Goal: Task Accomplishment & Management: Manage account settings

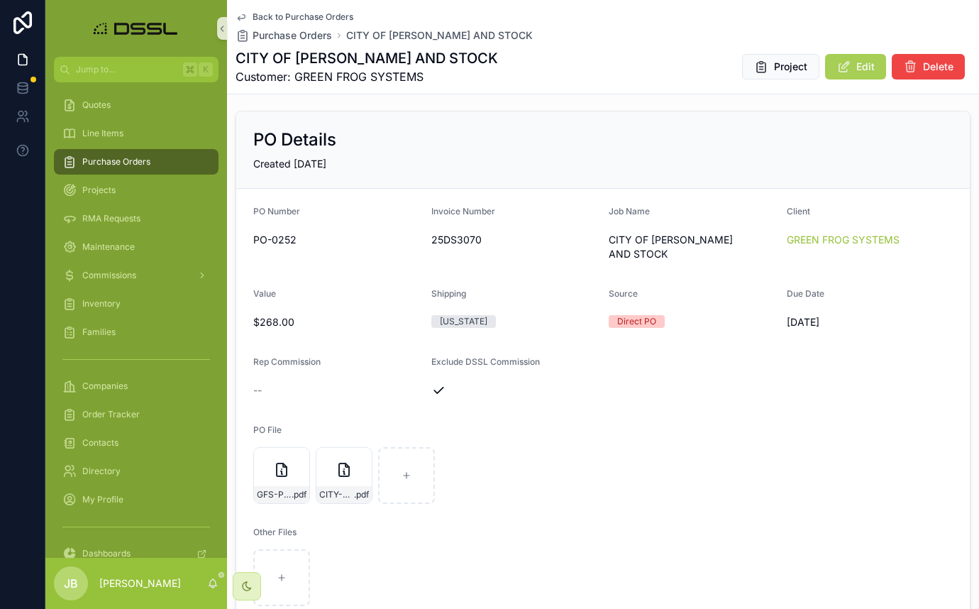
scroll to position [101, 0]
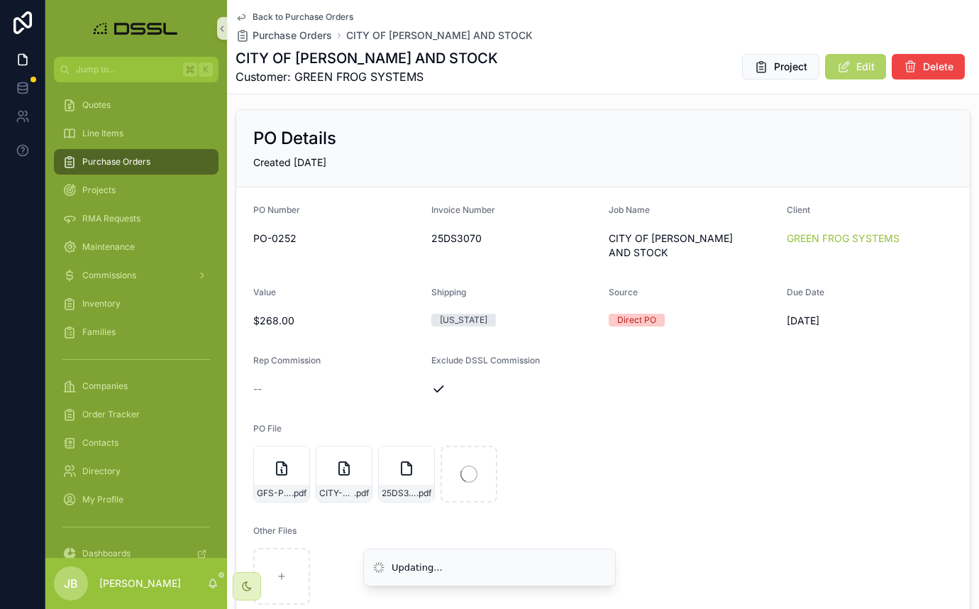
click at [861, 70] on span "Edit" at bounding box center [865, 67] width 18 height 14
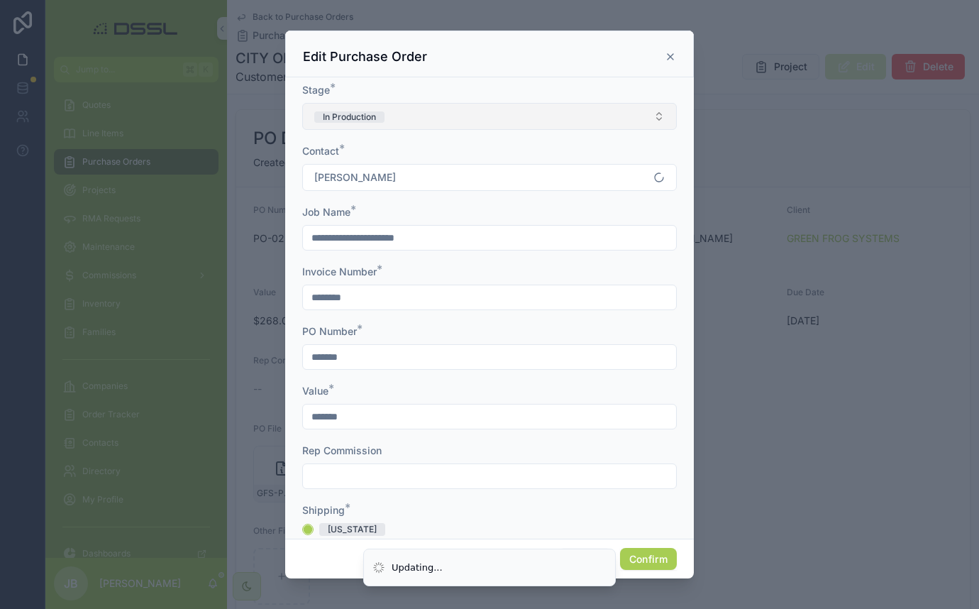
click at [411, 125] on button "In Production" at bounding box center [489, 116] width 374 height 27
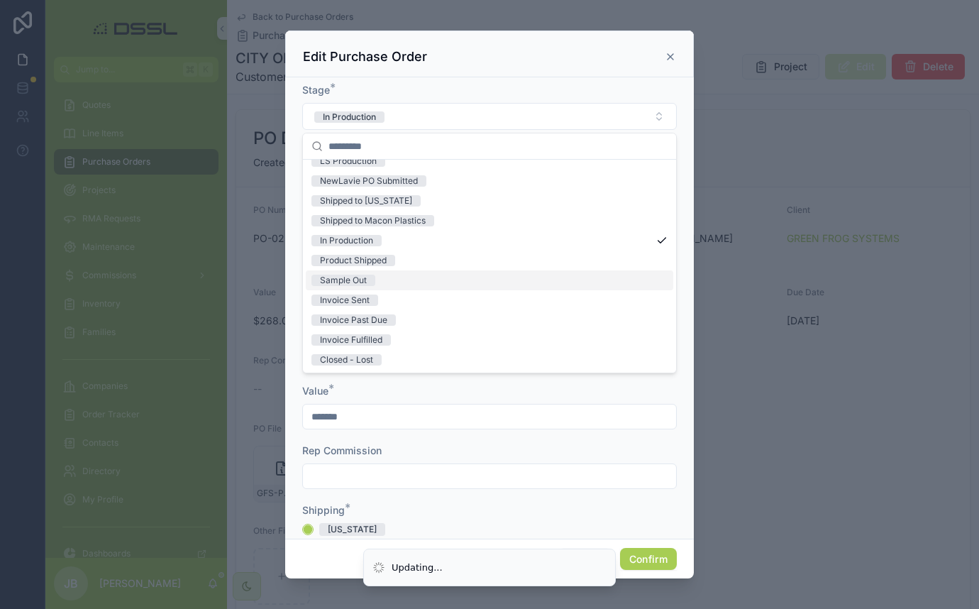
scroll to position [111, 0]
click at [382, 300] on div "Invoice Sent" at bounding box center [489, 300] width 367 height 20
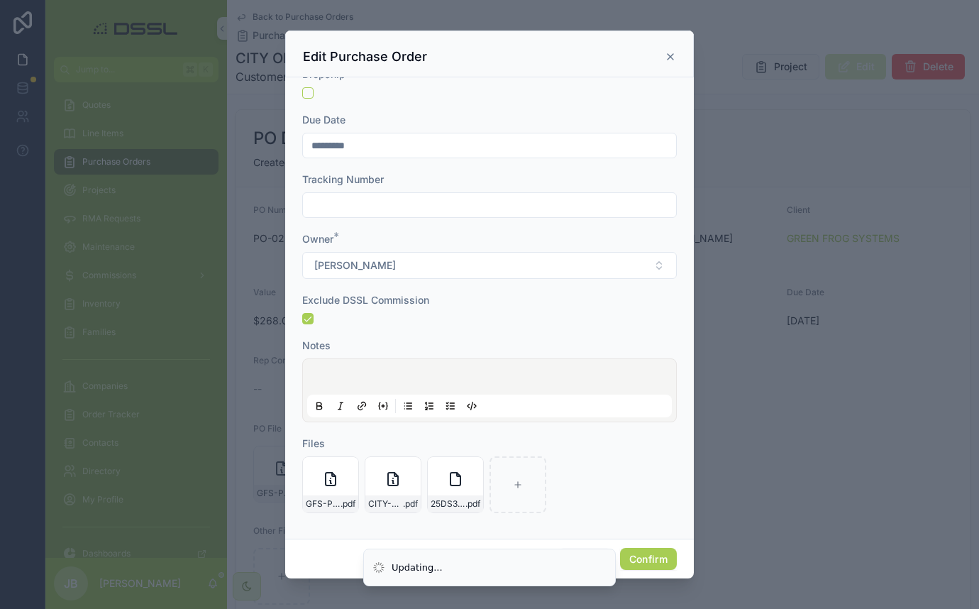
scroll to position [504, 0]
click at [650, 561] on button "Confirm" at bounding box center [648, 559] width 57 height 23
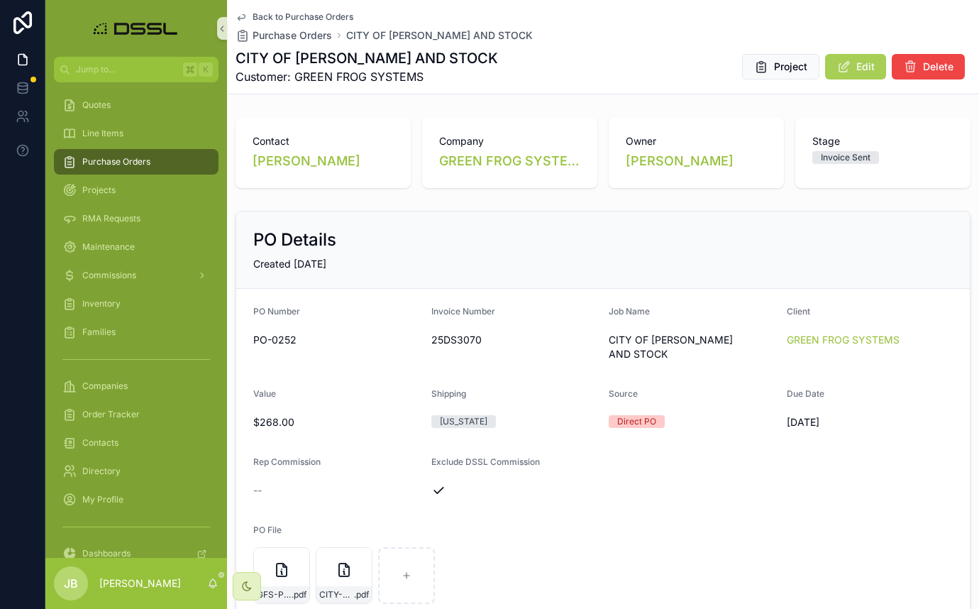
scroll to position [0, 0]
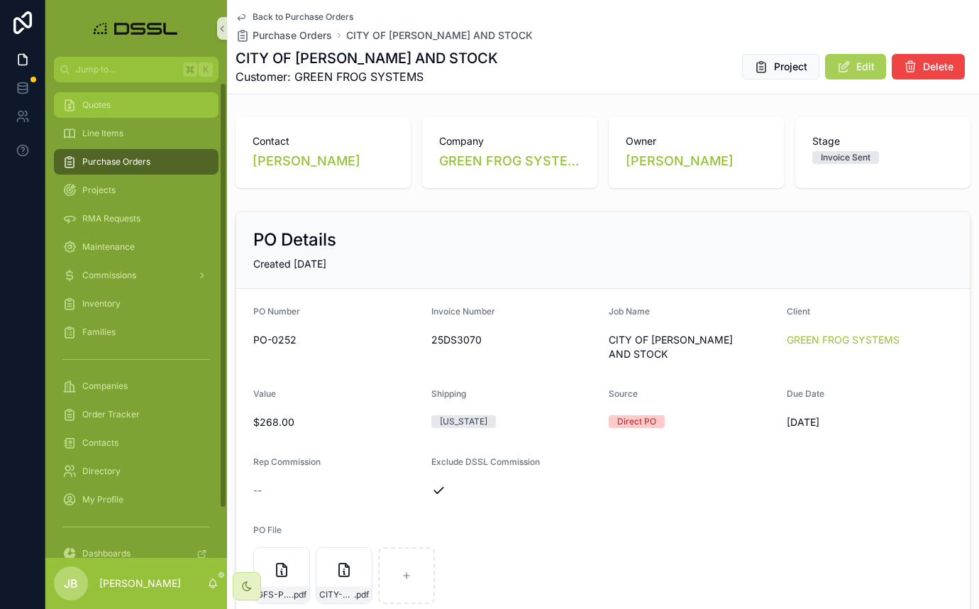
click at [107, 106] on span "Quotes" at bounding box center [96, 104] width 28 height 11
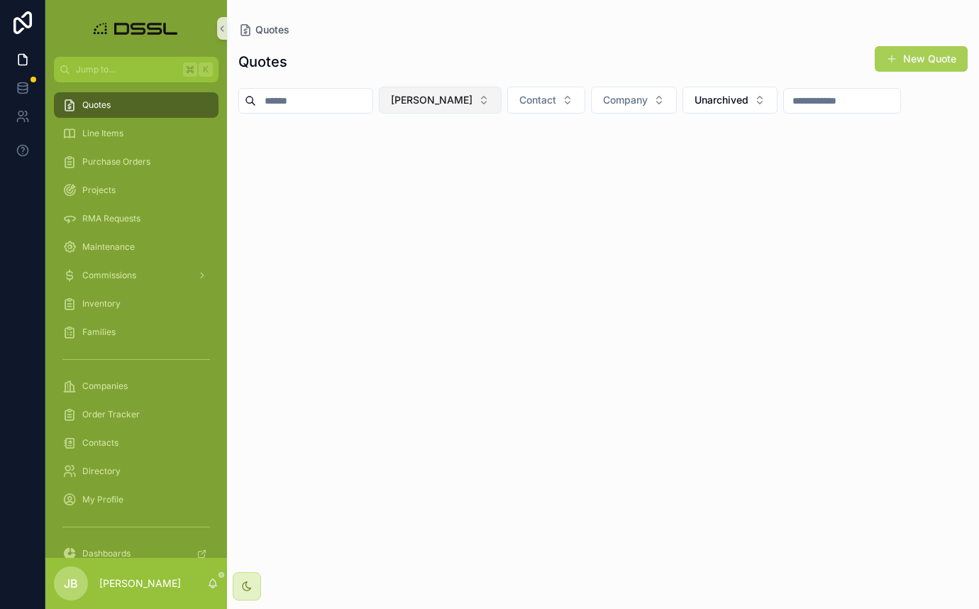
click at [472, 103] on span "[PERSON_NAME]" at bounding box center [432, 100] width 82 height 14
click at [455, 181] on span "[PERSON_NAME]" at bounding box center [451, 180] width 82 height 14
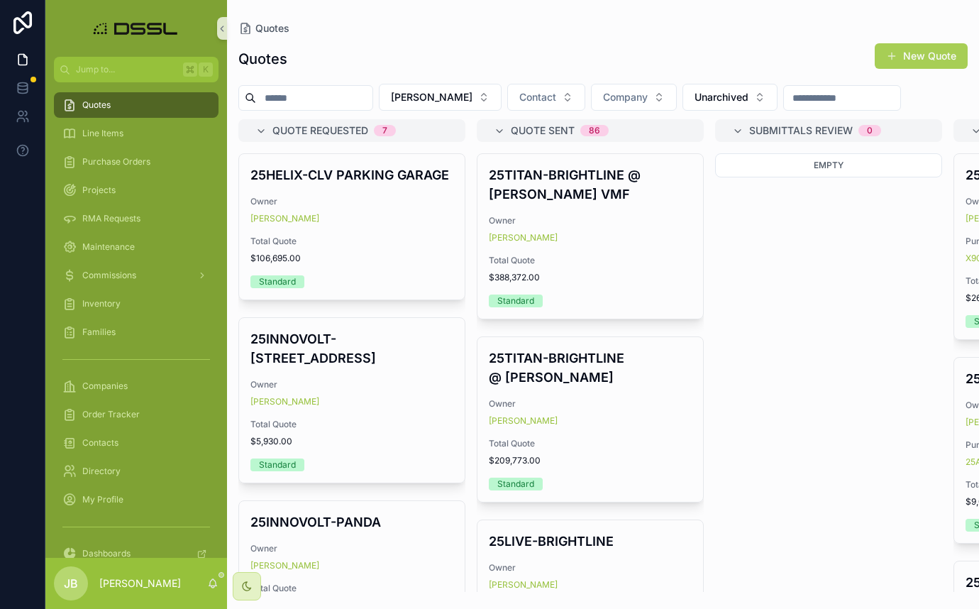
click at [306, 95] on input "scrollable content" at bounding box center [314, 98] width 116 height 20
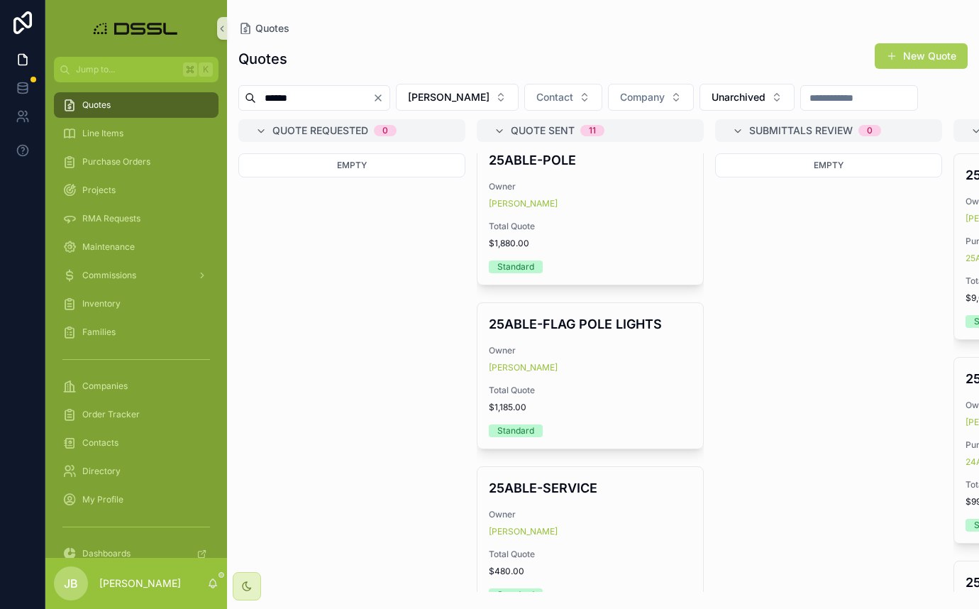
scroll to position [835, 0]
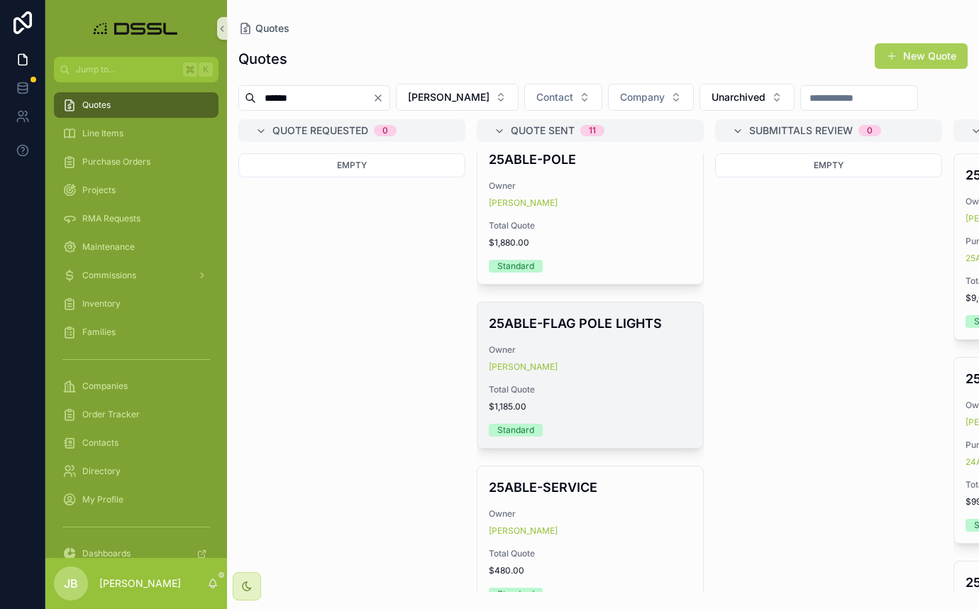
type input "******"
click at [577, 333] on h4 "25ABLE-FLAG POLE LIGHTS" at bounding box center [590, 322] width 203 height 19
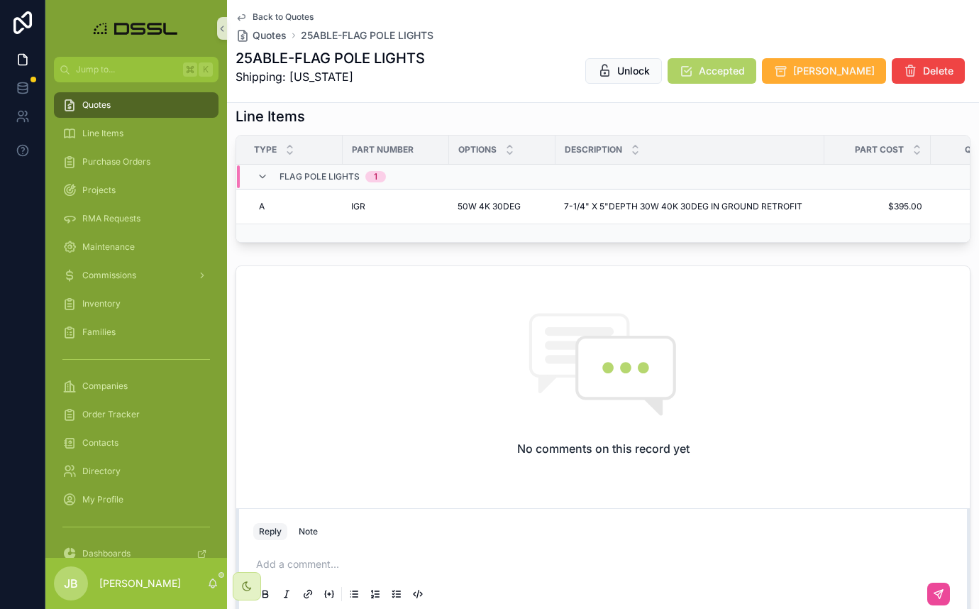
click at [745, 74] on span "Accepted" at bounding box center [722, 71] width 46 height 14
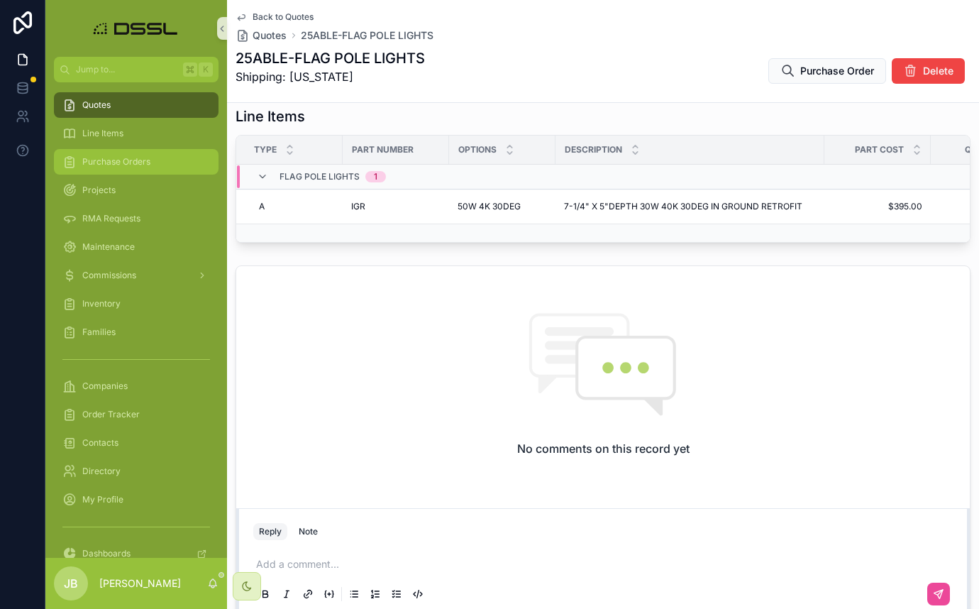
click at [106, 162] on span "Purchase Orders" at bounding box center [116, 161] width 68 height 11
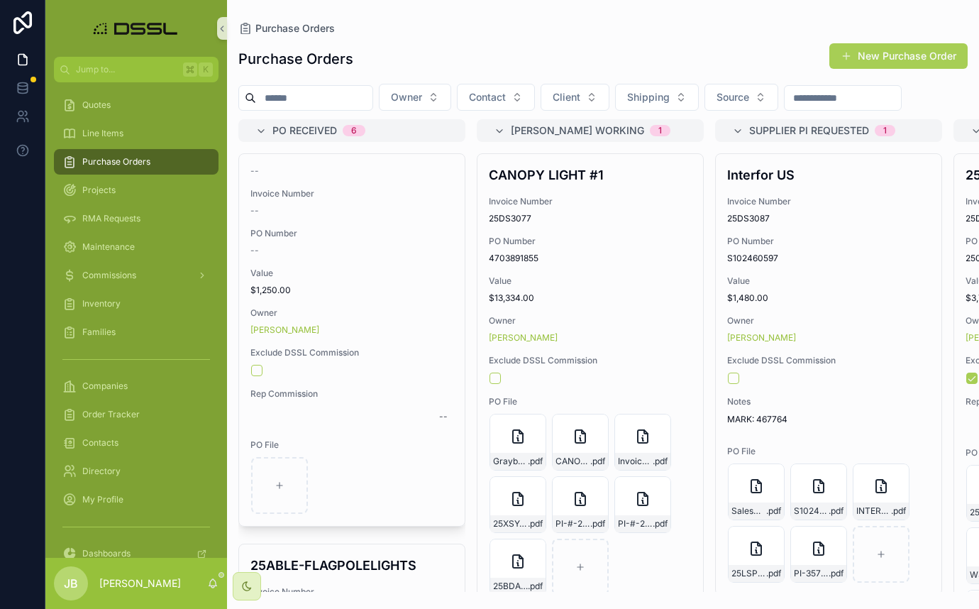
click at [448, 56] on div "Purchase Orders New Purchase Order" at bounding box center [602, 59] width 729 height 33
click at [323, 555] on h4 "25ABLE-FLAGPOLELIGHTS" at bounding box center [351, 564] width 203 height 19
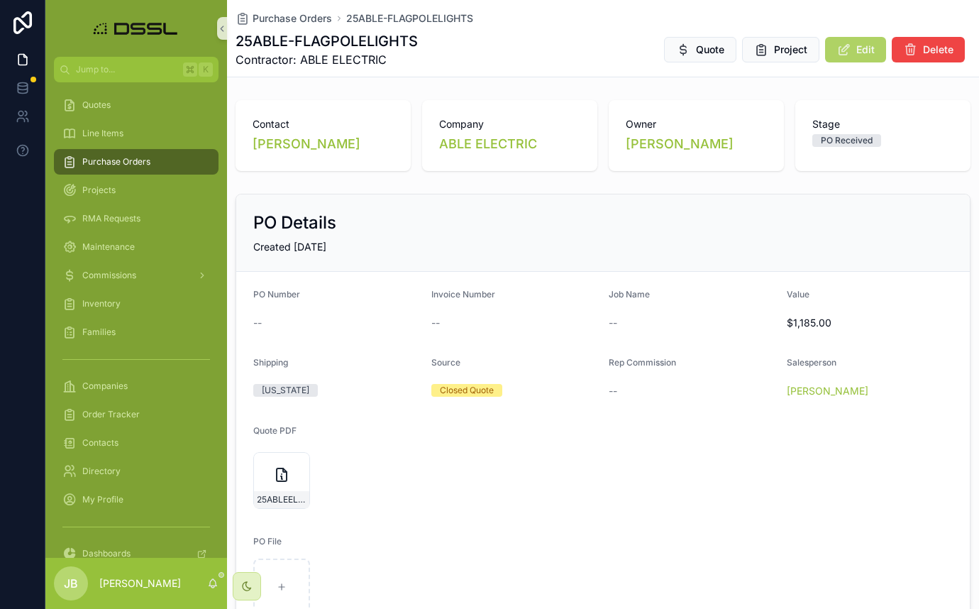
click at [863, 52] on span "Edit" at bounding box center [865, 50] width 18 height 14
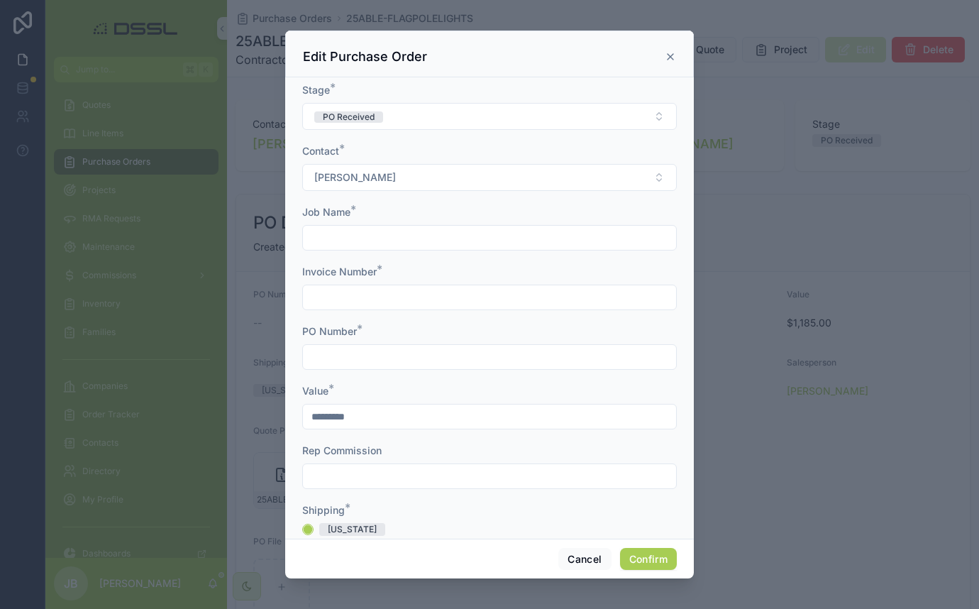
click at [359, 243] on input "text" at bounding box center [489, 238] width 373 height 20
click at [328, 240] on input "text" at bounding box center [489, 238] width 373 height 20
drag, startPoint x: 384, startPoint y: 235, endPoint x: 295, endPoint y: 235, distance: 89.4
click at [295, 235] on div "Stage * PO Received Contact * [PERSON_NAME] Job Name * ******* Invoice Number *…" at bounding box center [489, 307] width 409 height 461
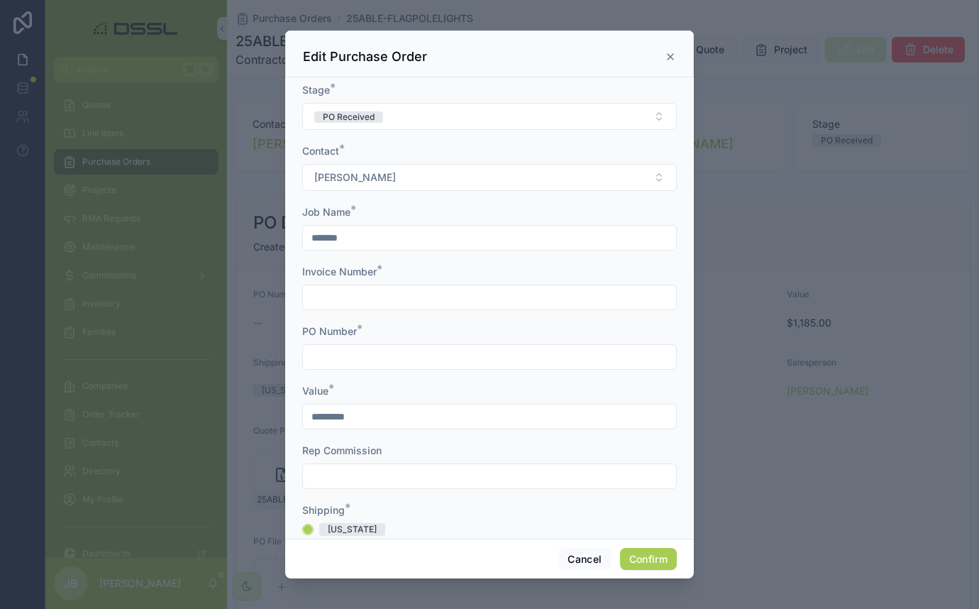
scroll to position [0, 0]
type input "*******"
click at [330, 348] on input "text" at bounding box center [489, 357] width 373 height 20
paste input "*******"
type input "*******"
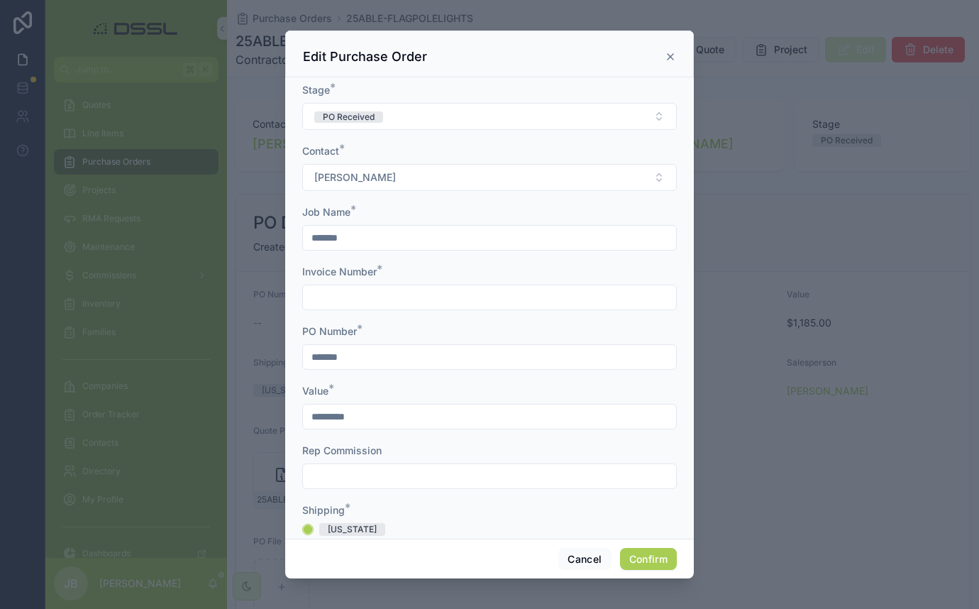
click at [364, 292] on input "text" at bounding box center [489, 297] width 373 height 20
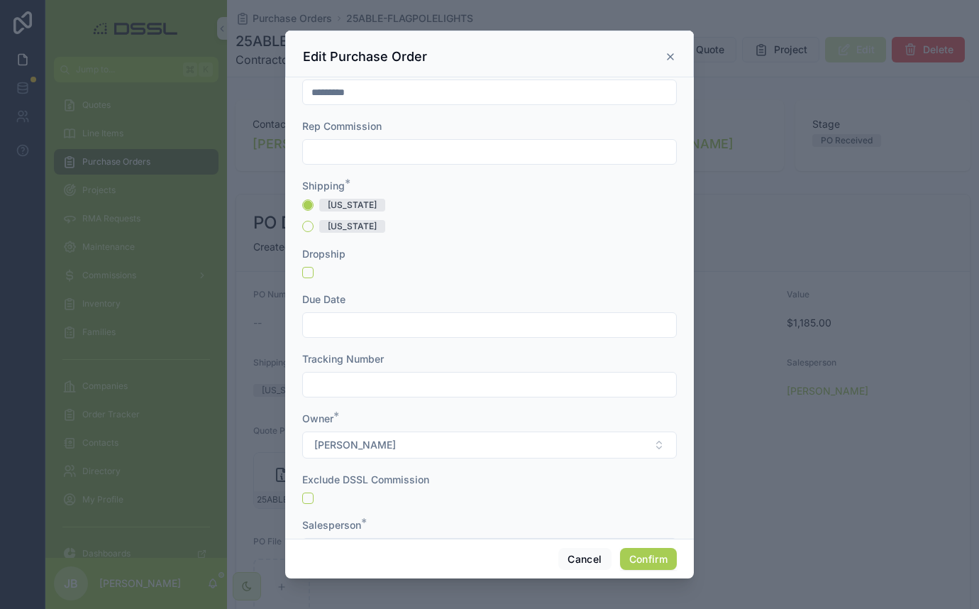
scroll to position [345, 0]
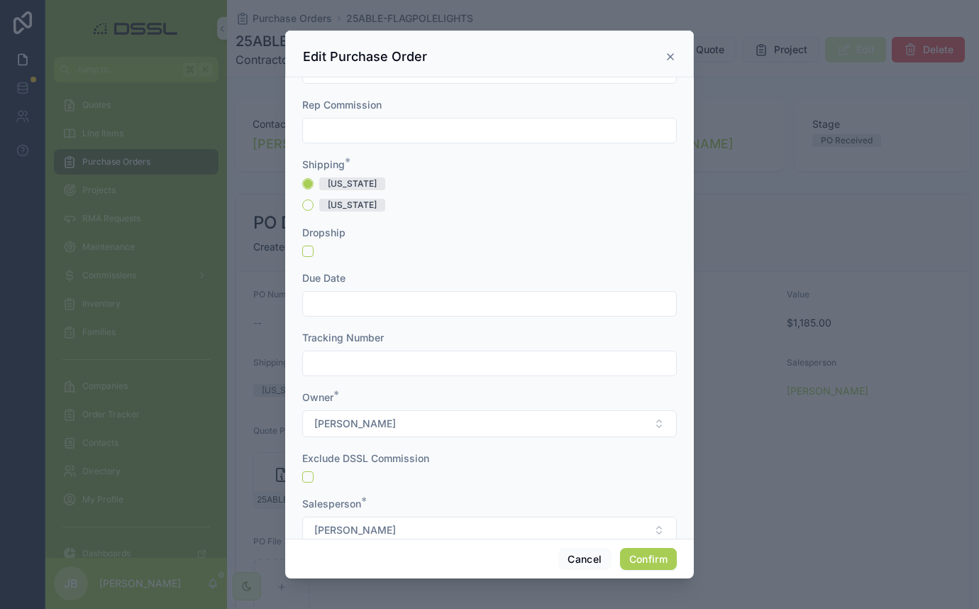
type input "********"
click at [374, 302] on input "text" at bounding box center [489, 304] width 373 height 20
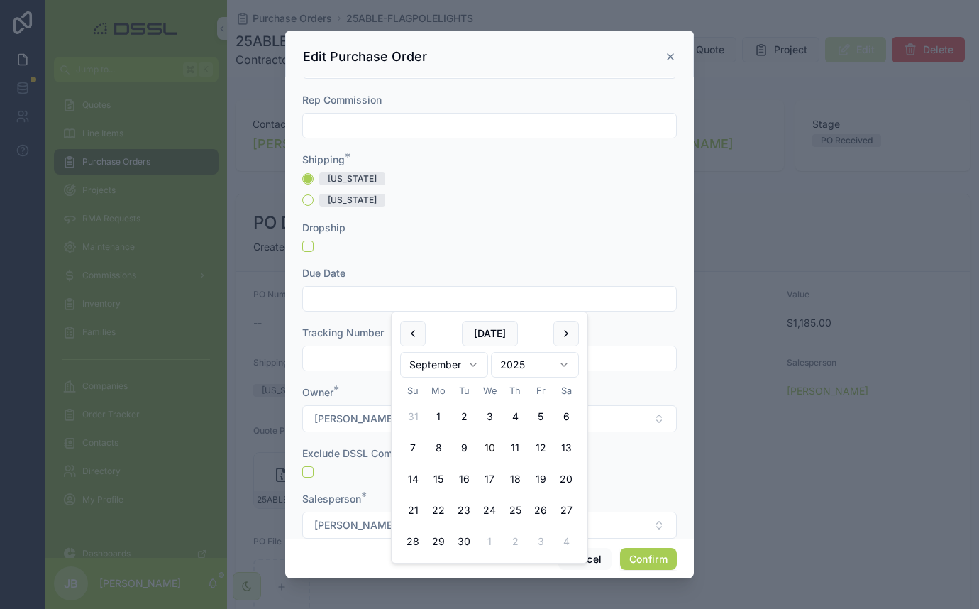
click at [427, 247] on div at bounding box center [489, 245] width 374 height 11
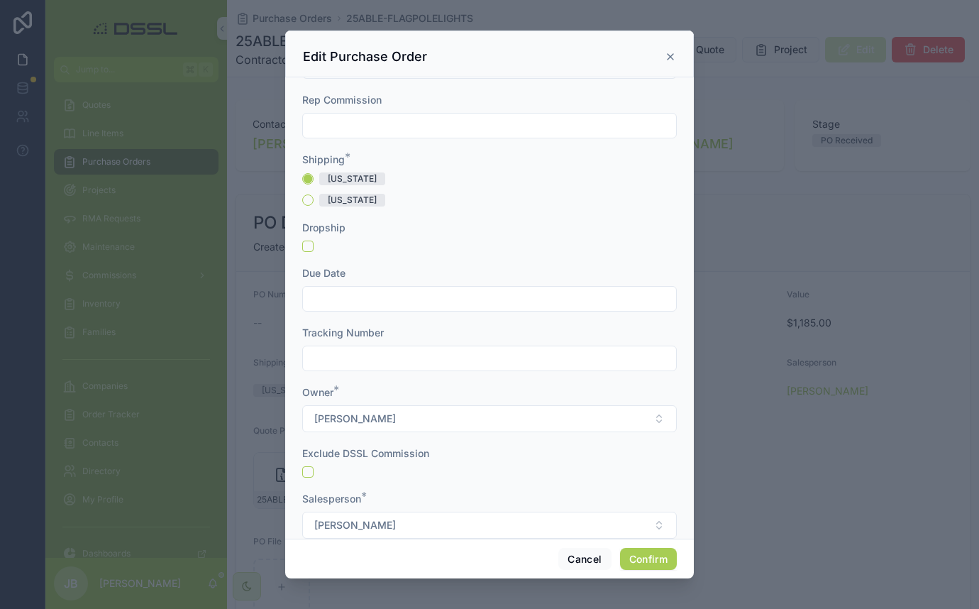
click at [437, 241] on div at bounding box center [489, 245] width 374 height 11
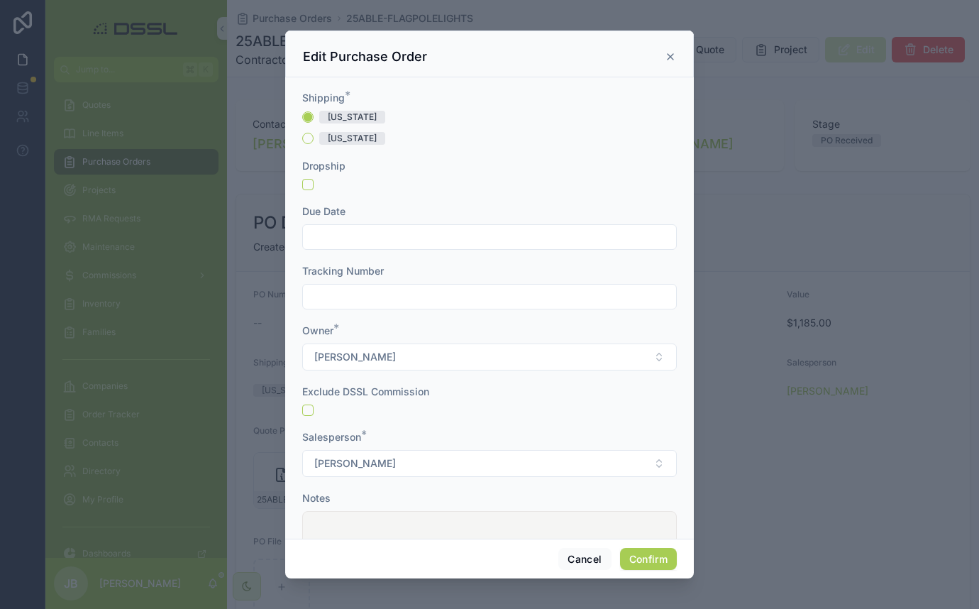
scroll to position [401, 0]
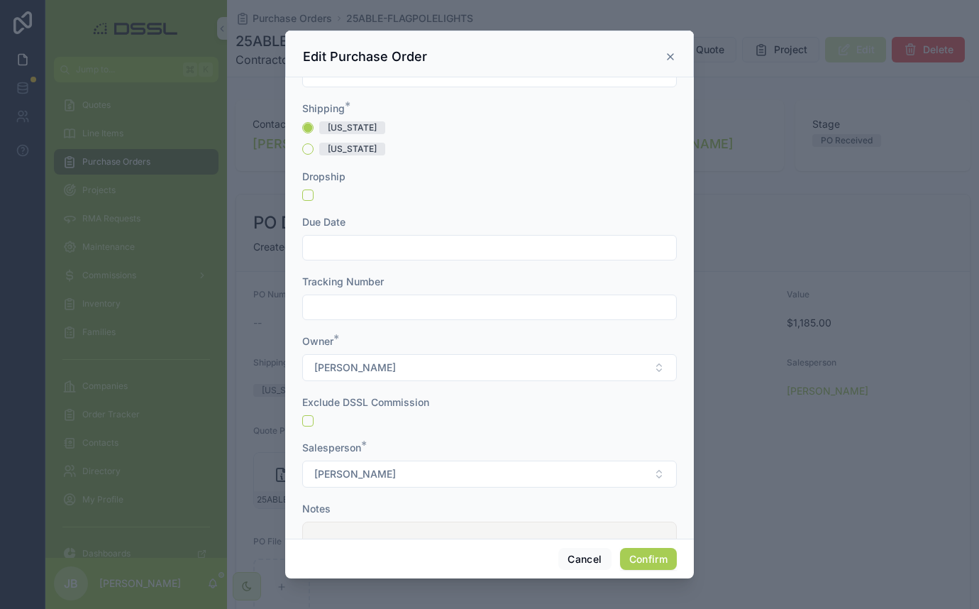
click at [396, 248] on input "text" at bounding box center [489, 248] width 373 height 20
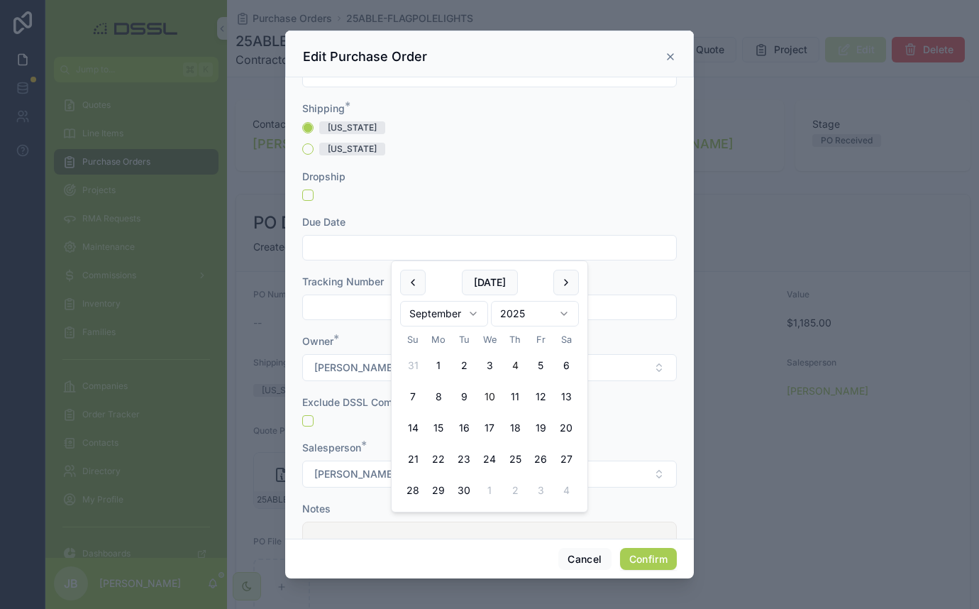
scroll to position [0, 0]
click at [565, 287] on button at bounding box center [566, 283] width 26 height 26
click at [488, 394] on button "8" at bounding box center [490, 397] width 26 height 26
type input "*********"
click at [619, 179] on div "Dropship" at bounding box center [489, 177] width 374 height 14
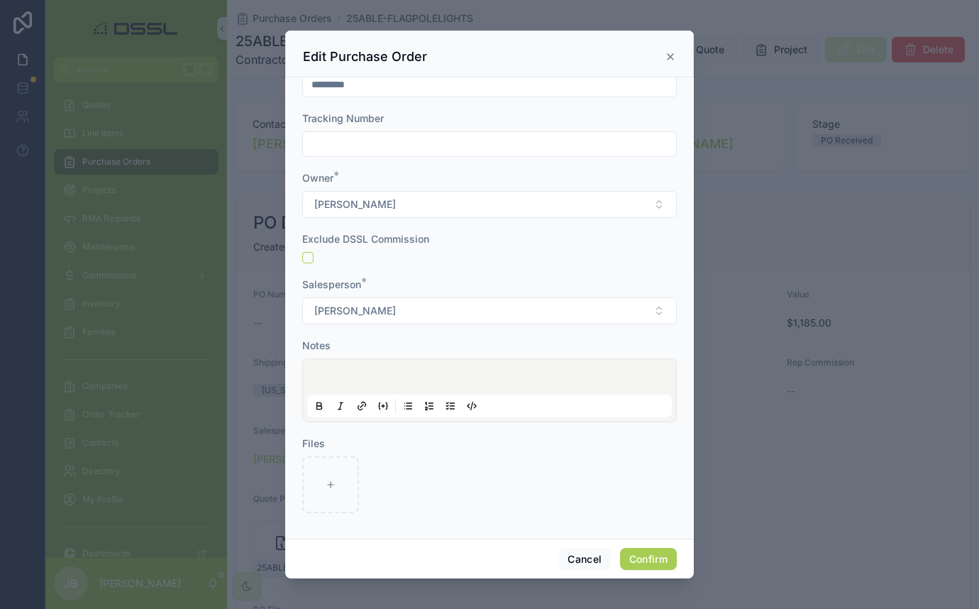
scroll to position [565, 0]
click at [405, 373] on p at bounding box center [492, 379] width 365 height 14
click at [652, 559] on button "Confirm" at bounding box center [648, 559] width 57 height 23
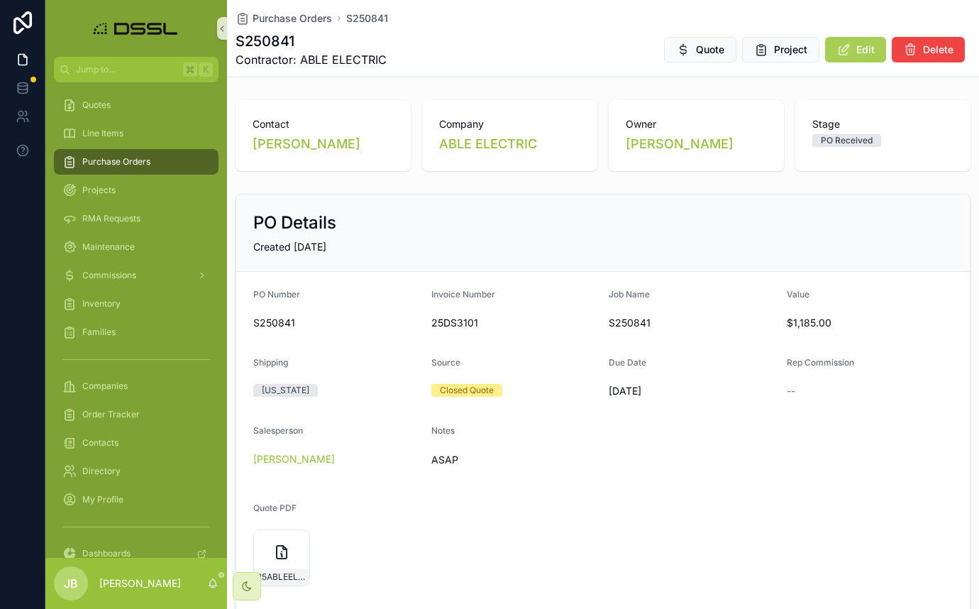
scroll to position [0, 0]
click at [787, 47] on span "Project" at bounding box center [790, 50] width 33 height 14
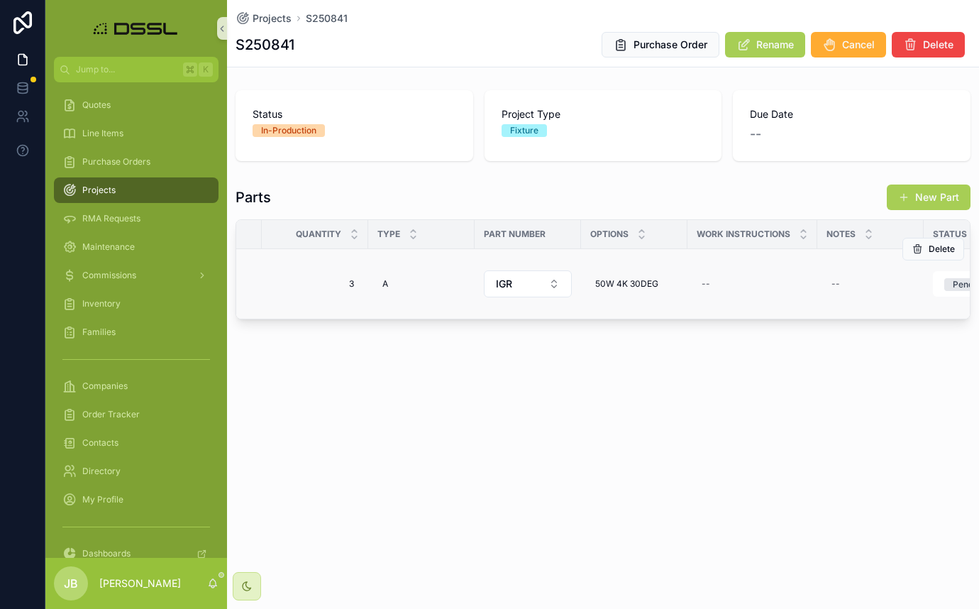
scroll to position [0, 225]
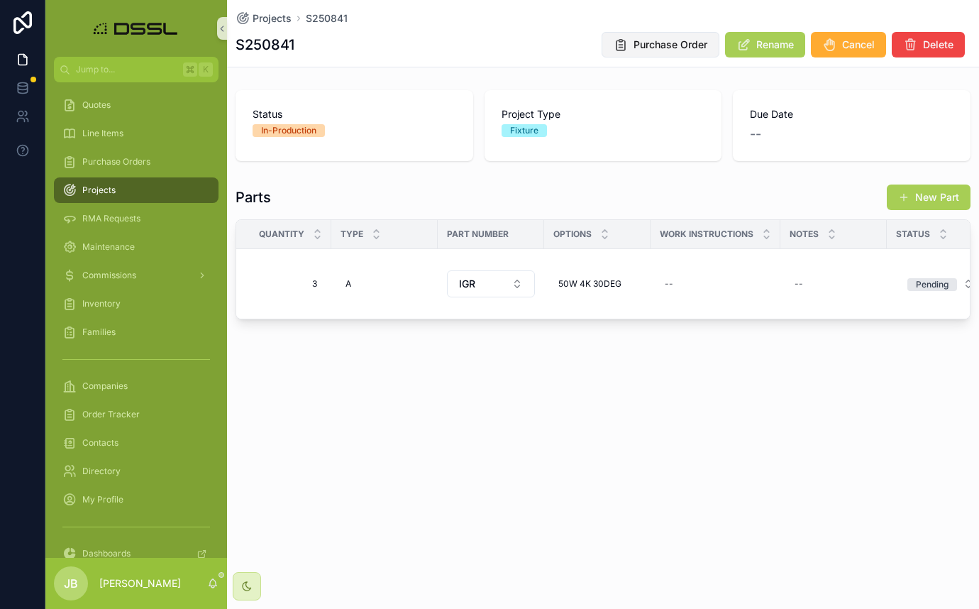
click at [691, 54] on button "Purchase Order" at bounding box center [660, 45] width 118 height 26
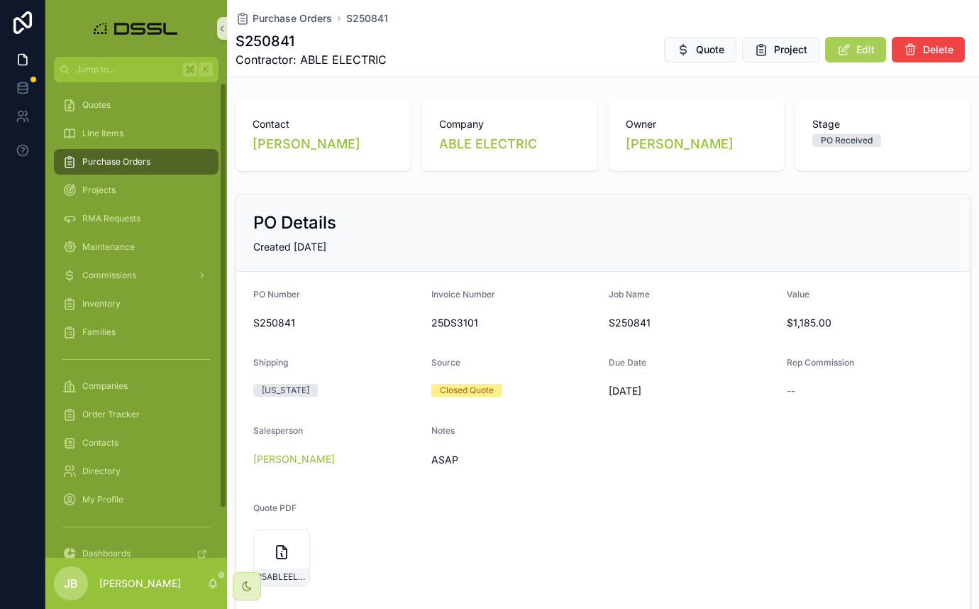
click at [138, 153] on div "Purchase Orders" at bounding box center [136, 161] width 148 height 23
